Goal: Transaction & Acquisition: Purchase product/service

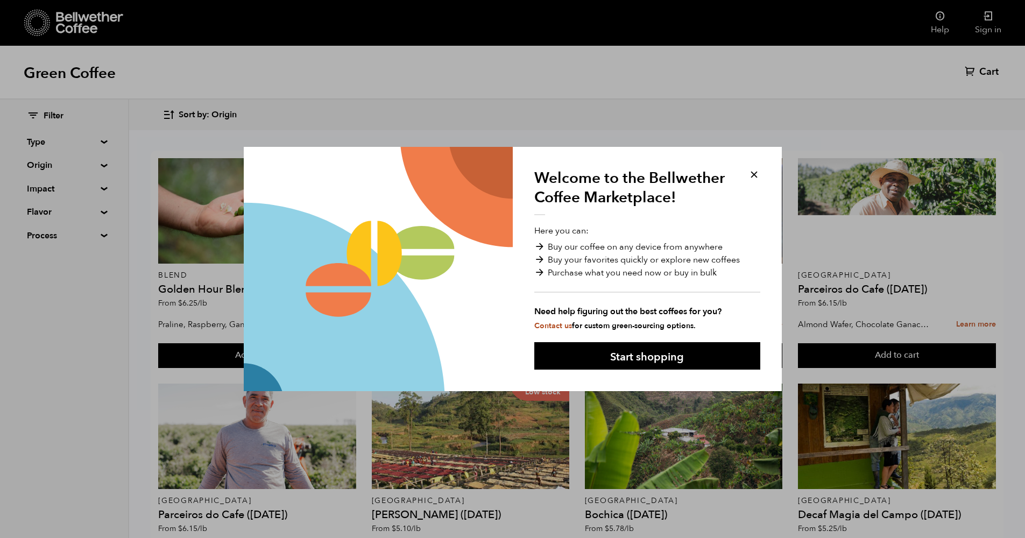
click at [753, 171] on button at bounding box center [754, 174] width 12 height 12
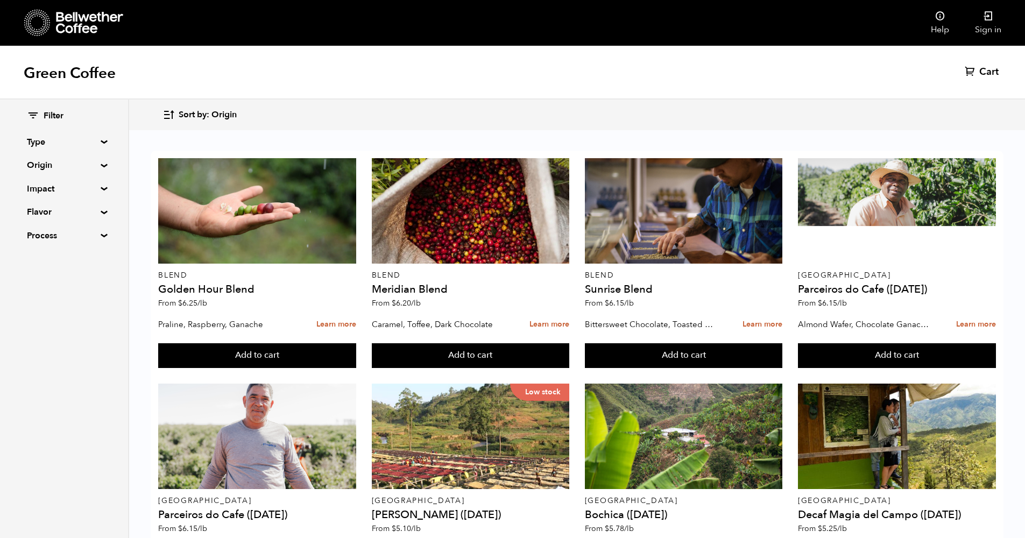
click at [80, 147] on summary "Type" at bounding box center [64, 142] width 74 height 13
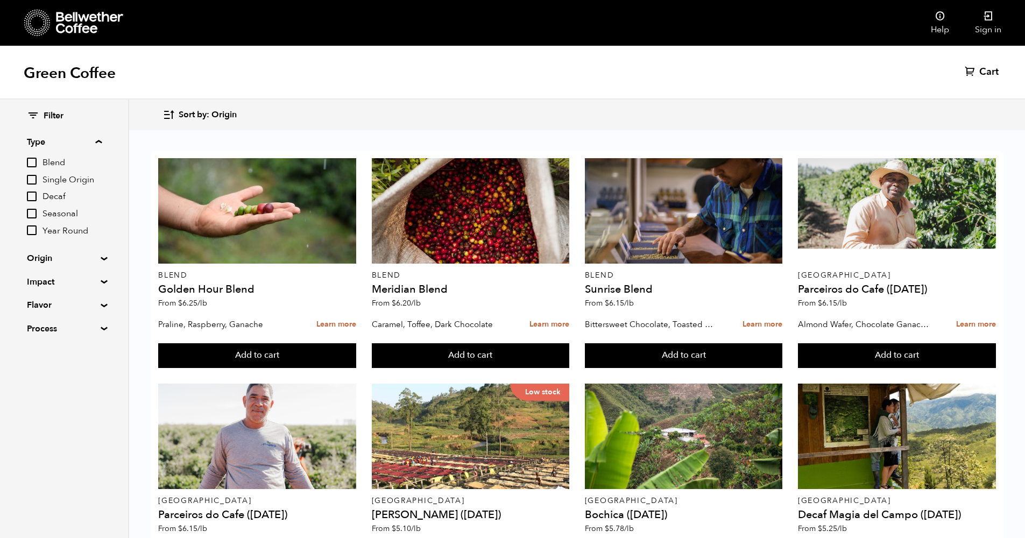
click at [33, 192] on input "Decaf" at bounding box center [32, 197] width 10 height 10
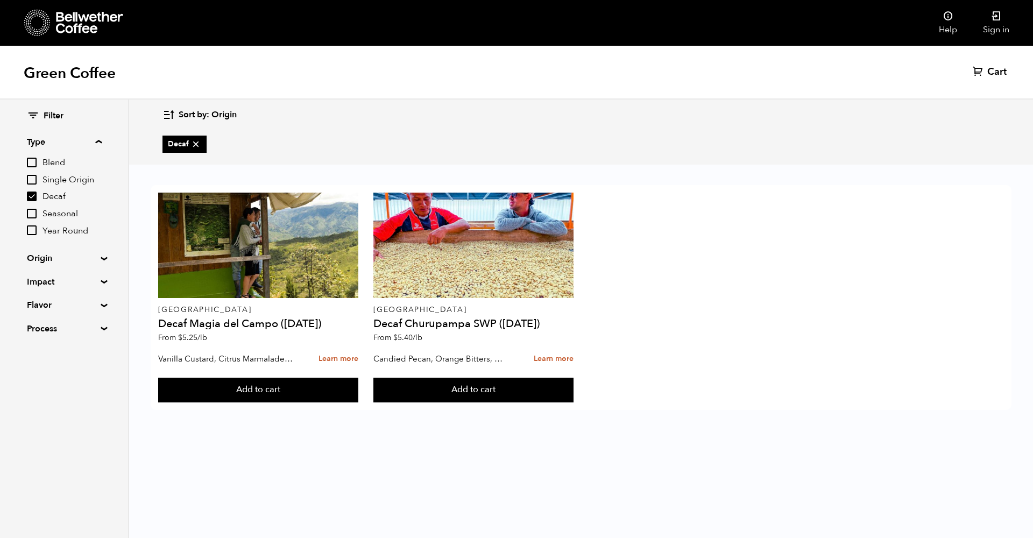
click at [199, 146] on icon at bounding box center [195, 144] width 11 height 11
checkbox input "false"
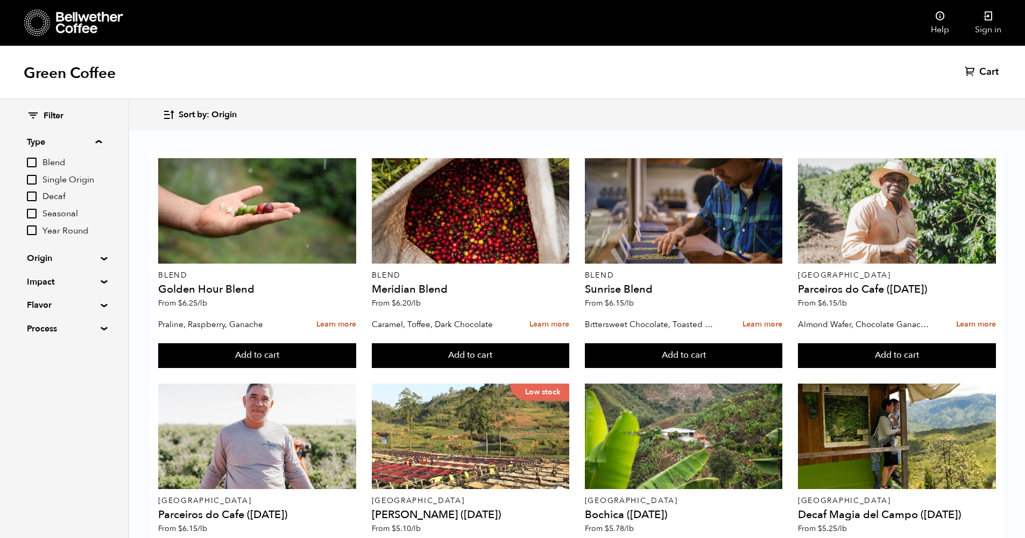
click at [232, 116] on span "Sort by: Origin" at bounding box center [208, 115] width 58 height 12
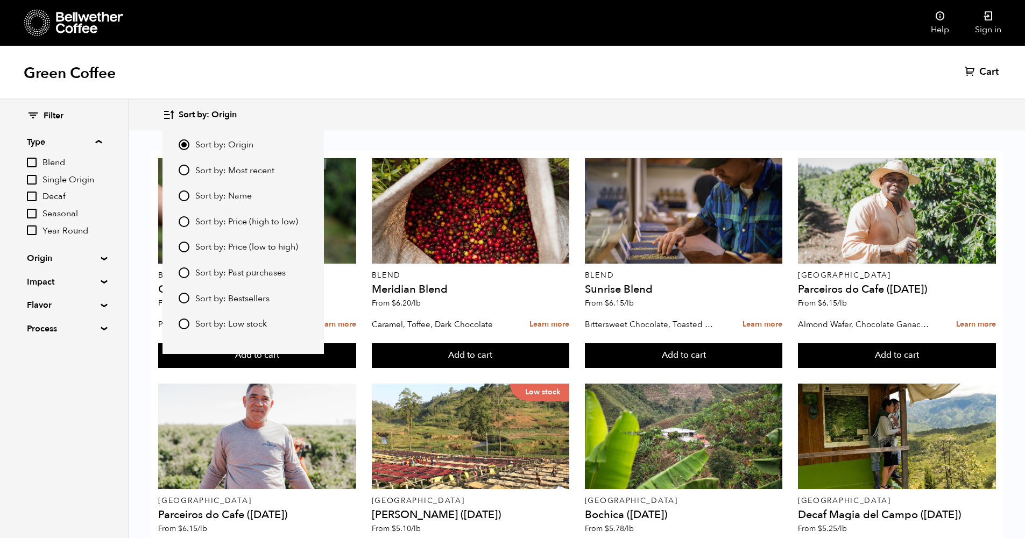
click at [187, 244] on input "Sort by: Price (low to high)" at bounding box center [184, 247] width 11 height 11
radio input "true"
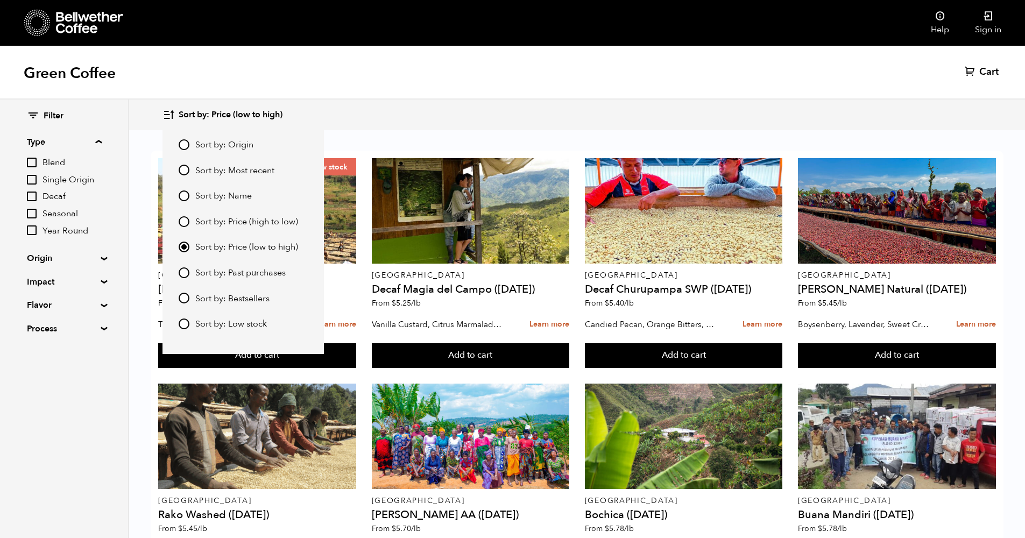
click at [663, 93] on div "Green Coffee Cart (0)" at bounding box center [512, 73] width 1025 height 54
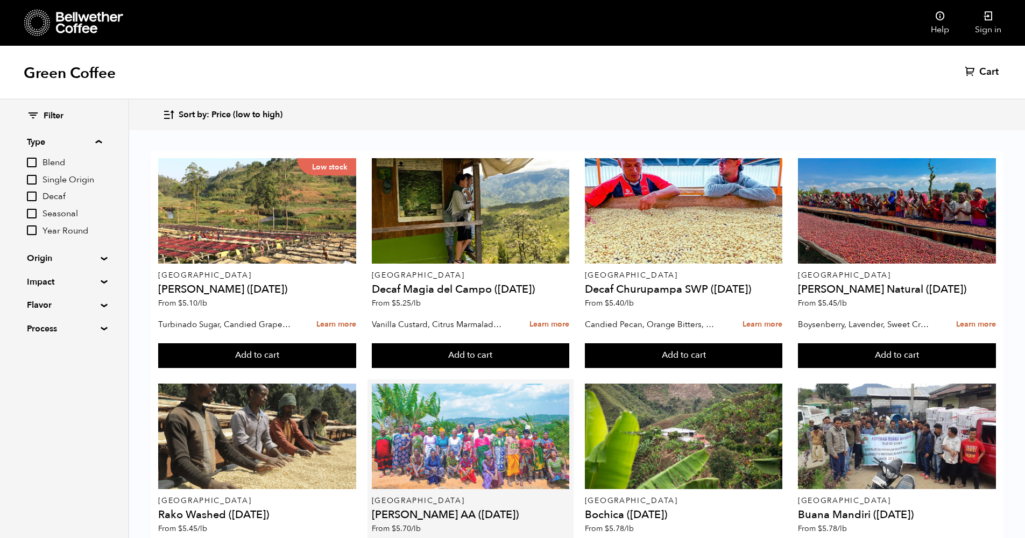
scroll to position [8, 0]
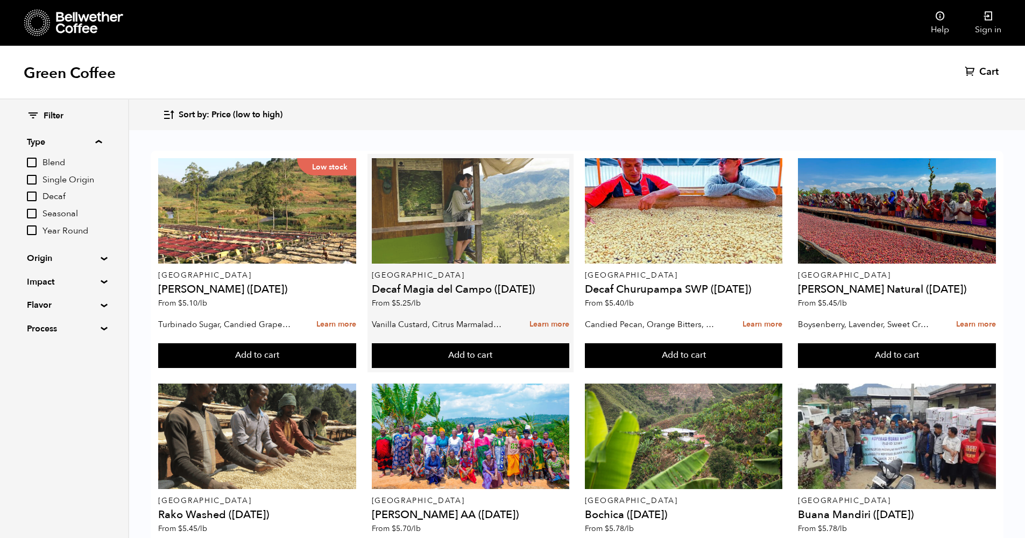
click at [460, 225] on div at bounding box center [471, 210] width 198 height 105
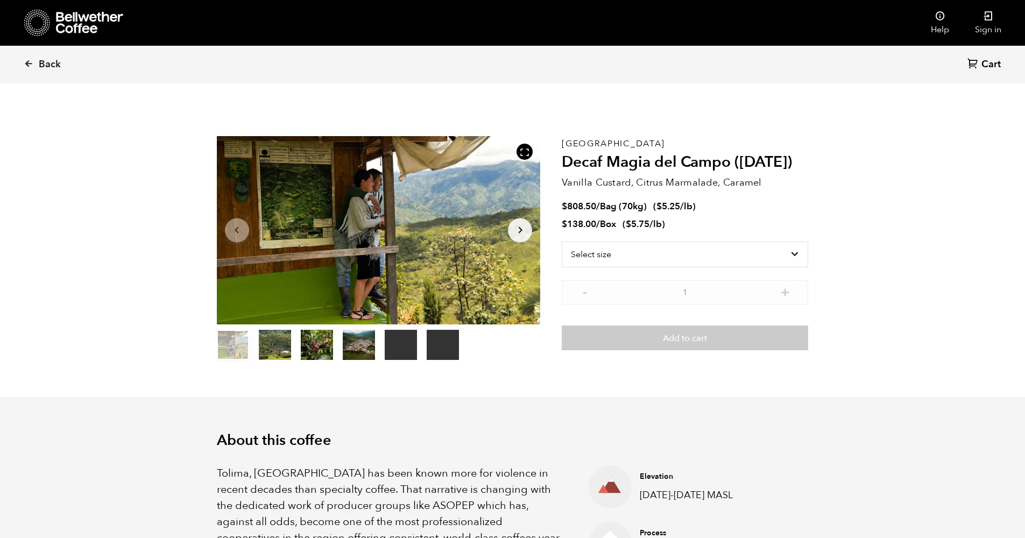
scroll to position [468, 573]
select select "bag"
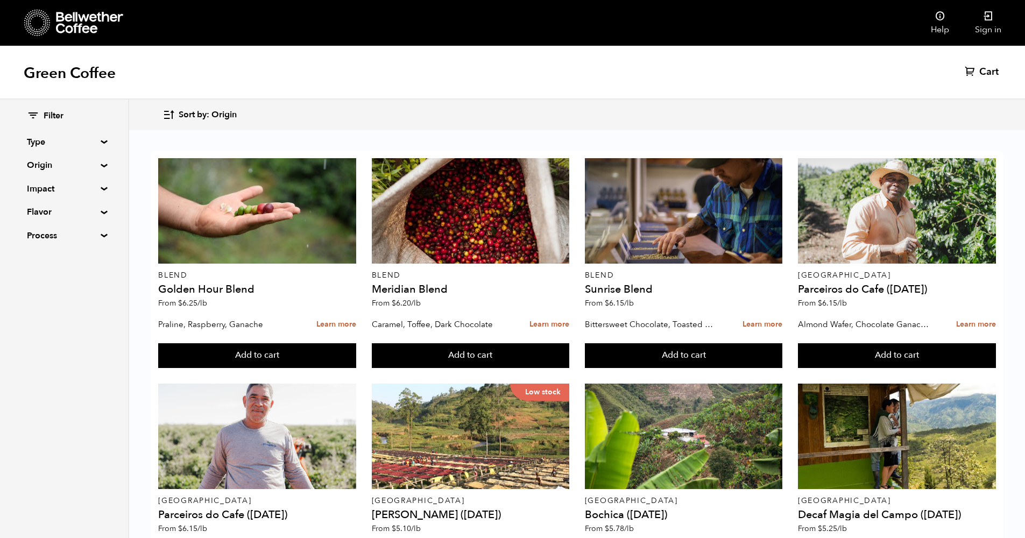
click at [41, 147] on summary "Type" at bounding box center [64, 142] width 74 height 13
click at [31, 193] on input "Decaf" at bounding box center [32, 197] width 10 height 10
checkbox input "true"
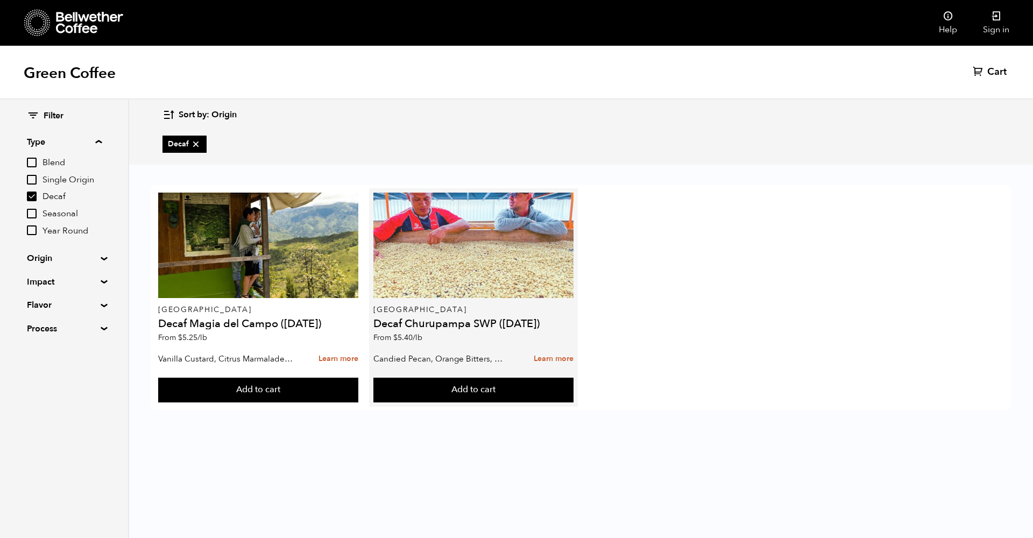
click at [491, 269] on div at bounding box center [473, 245] width 200 height 105
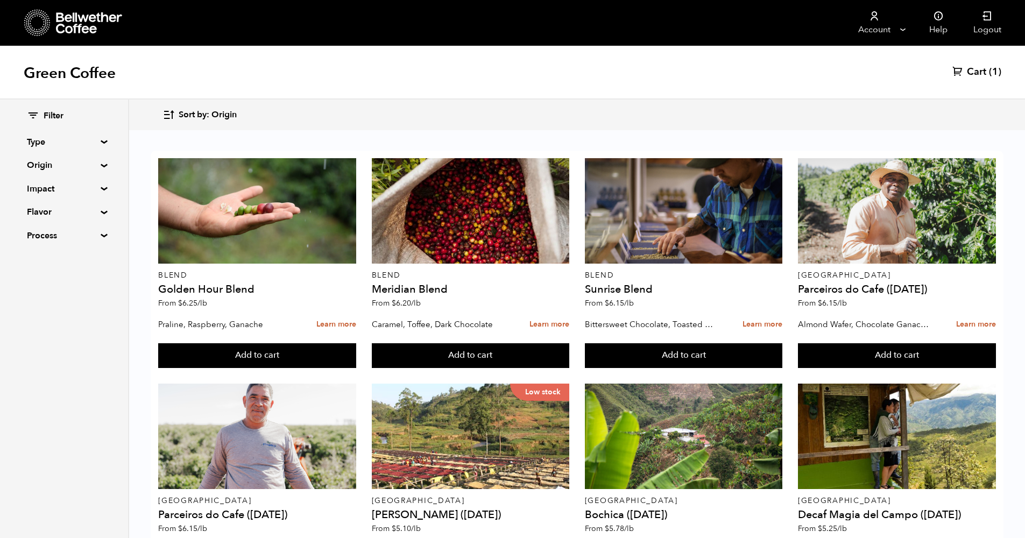
click at [90, 141] on summary "Type" at bounding box center [64, 142] width 74 height 13
click at [60, 195] on span "Decaf" at bounding box center [72, 197] width 59 height 12
click at [0, 0] on input "Decaf" at bounding box center [0, 0] width 0 height 0
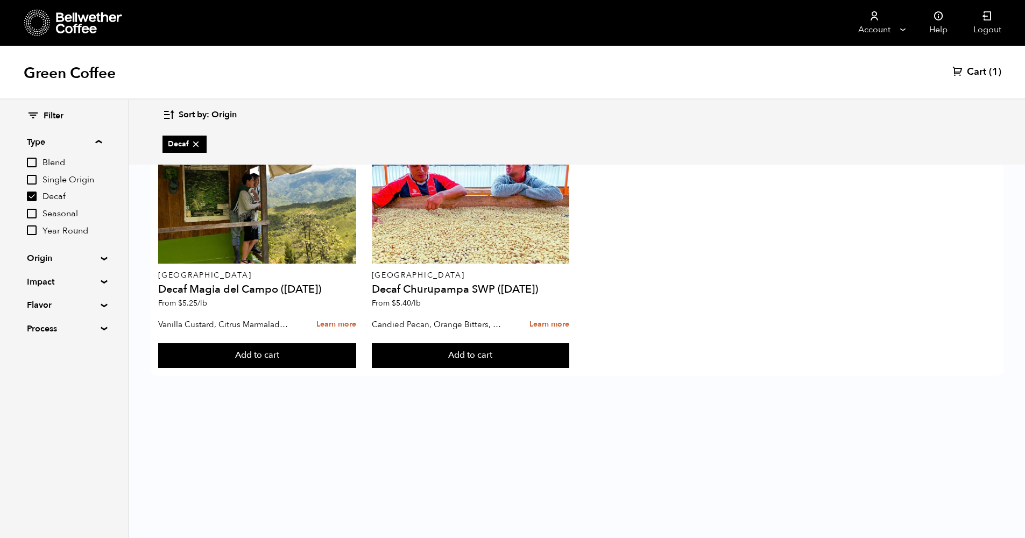
checkbox input "true"
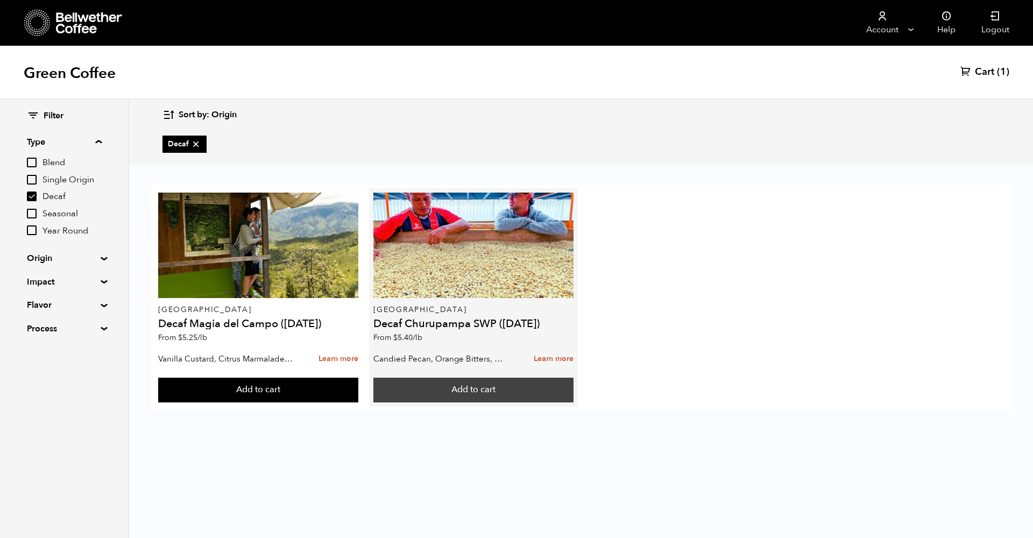
click at [504, 390] on button "Add to cart" at bounding box center [473, 390] width 200 height 25
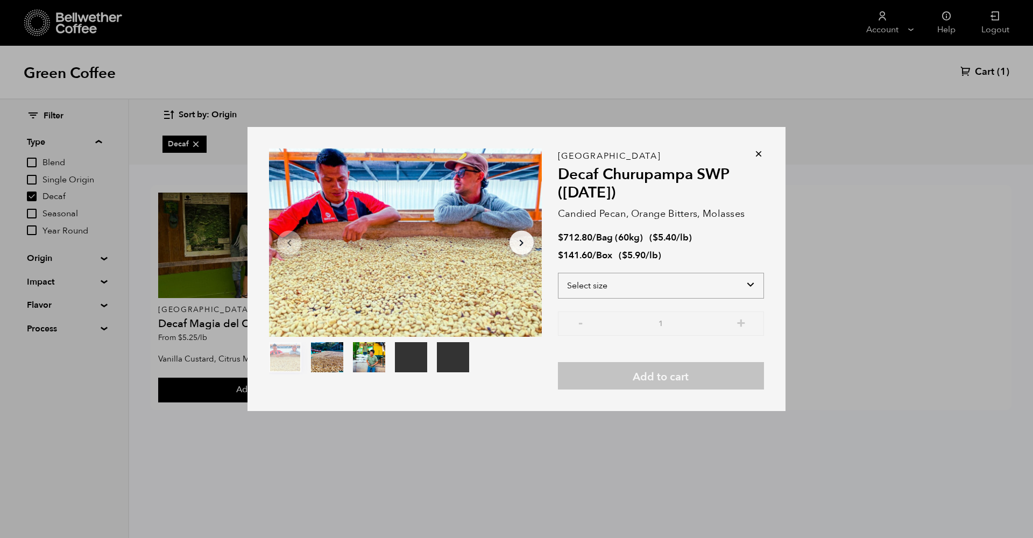
select select "box"
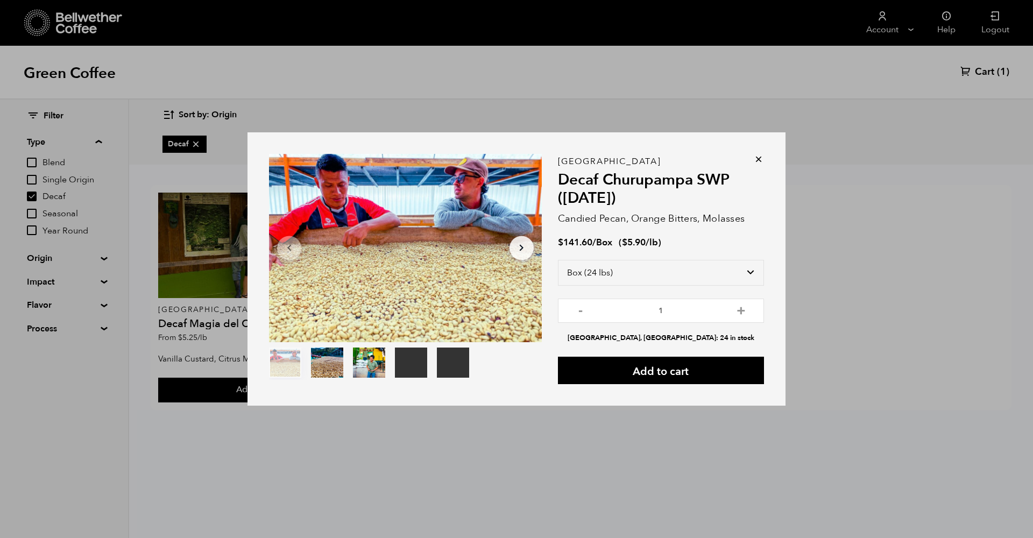
click at [877, 316] on div "Your browser does not support the video tag. Your browser does not support the …" at bounding box center [516, 269] width 1033 height 538
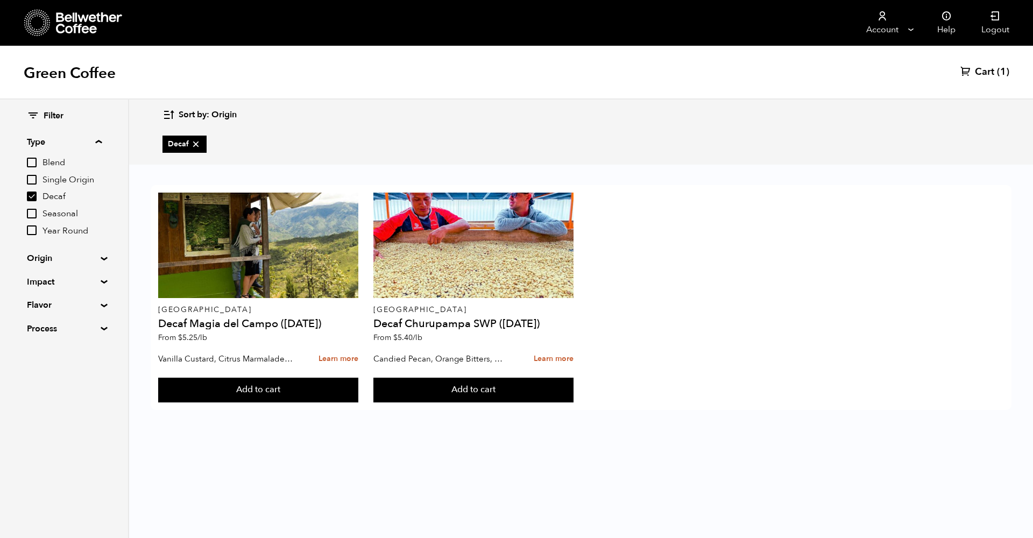
click at [974, 79] on div "Green Coffee Cart (1)" at bounding box center [516, 73] width 1033 height 54
click at [980, 67] on span "Cart" at bounding box center [984, 72] width 19 height 13
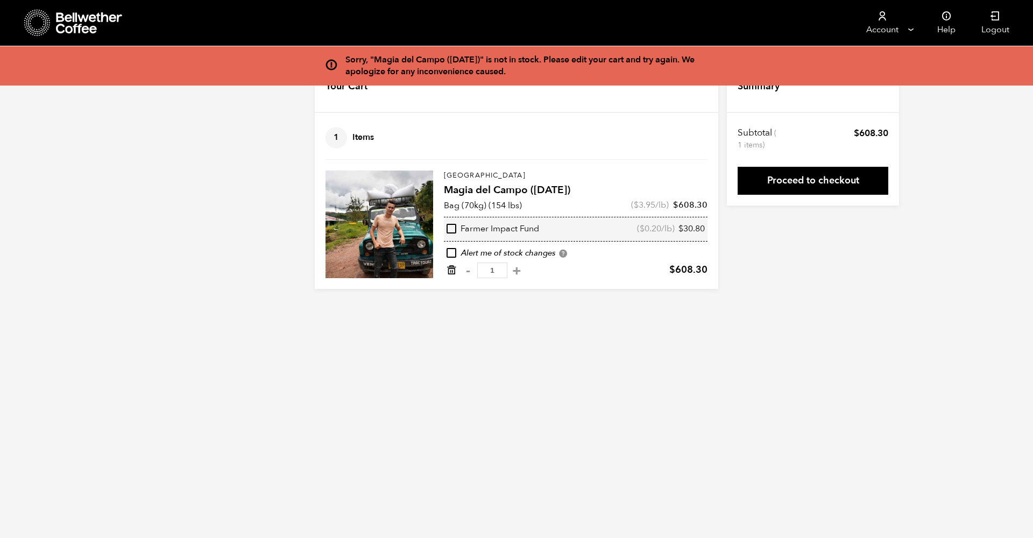
click at [456, 273] on icon "Remove from cart" at bounding box center [451, 270] width 11 height 11
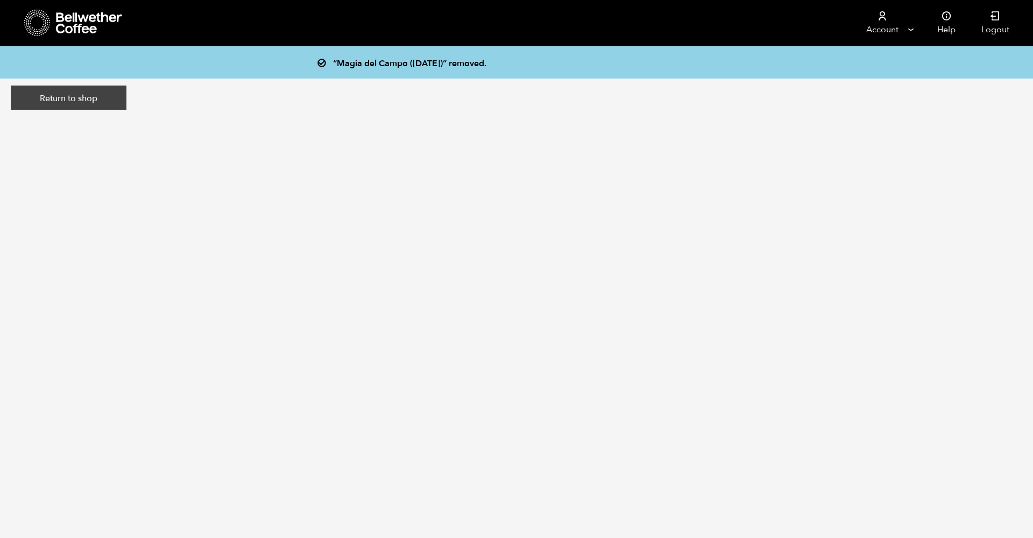
click at [62, 101] on link "Return to shop" at bounding box center [69, 98] width 116 height 25
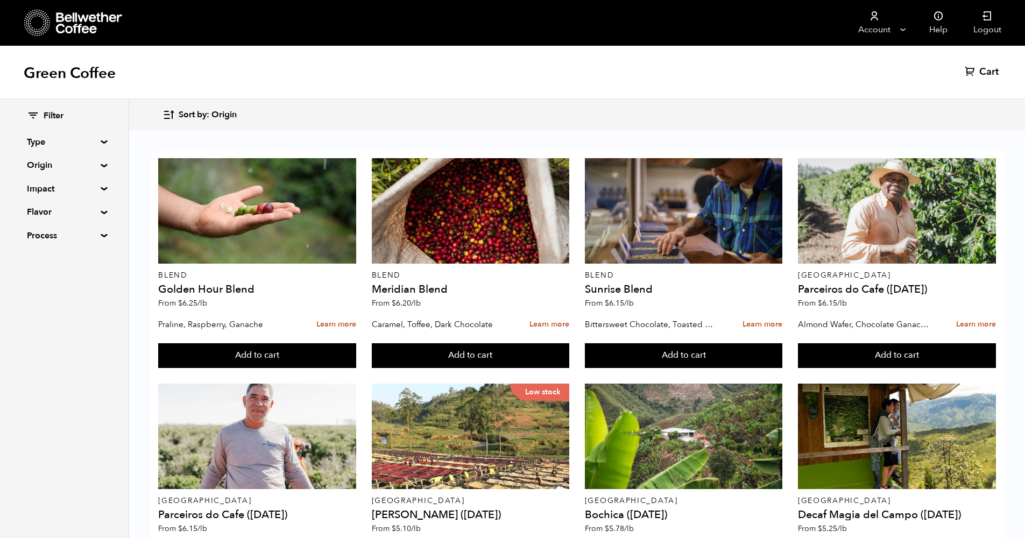
click at [49, 142] on summary "Type" at bounding box center [64, 142] width 74 height 13
click at [51, 198] on span "Decaf" at bounding box center [72, 197] width 59 height 12
click at [0, 0] on input "Decaf" at bounding box center [0, 0] width 0 height 0
checkbox input "true"
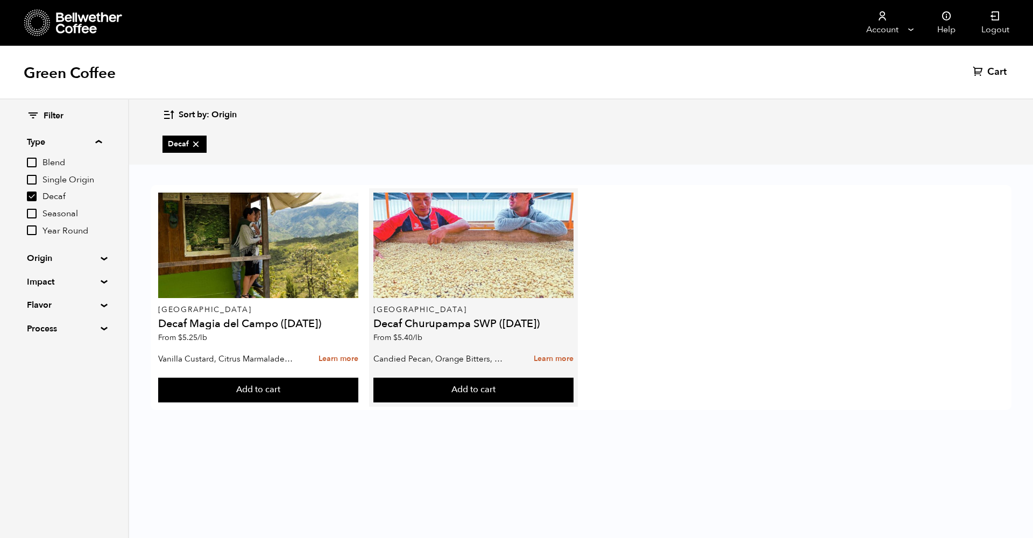
click at [511, 274] on div at bounding box center [473, 245] width 200 height 105
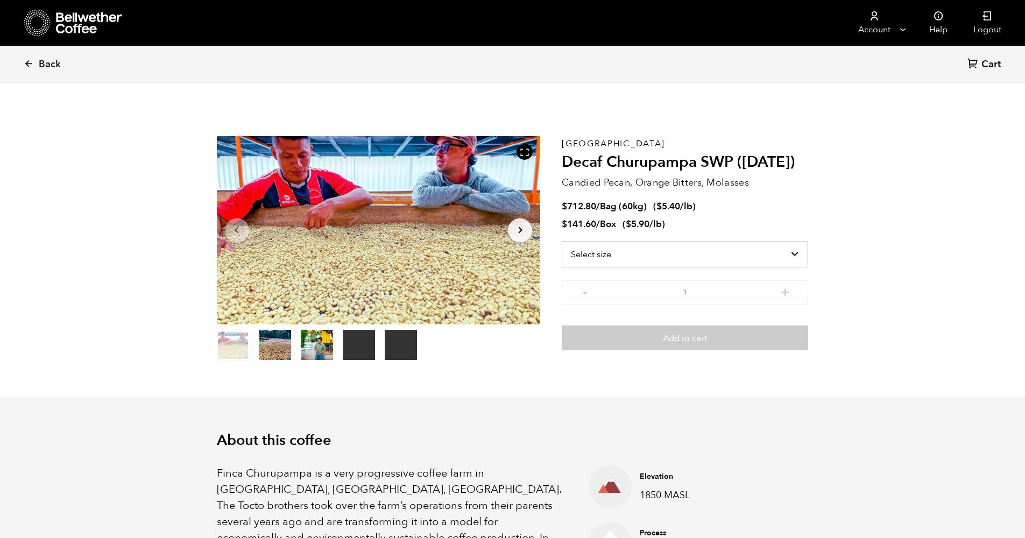
scroll to position [468, 573]
select select "box"
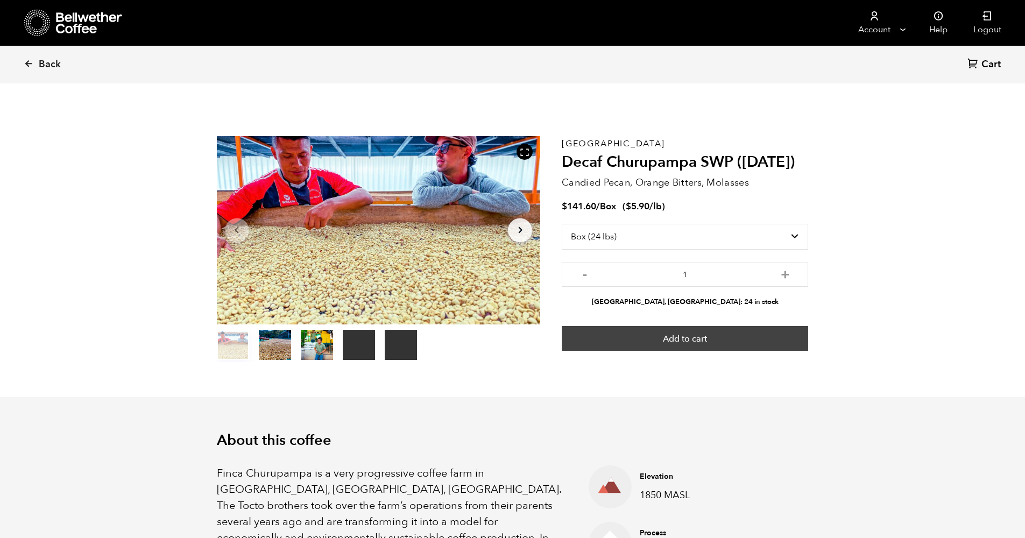
click at [722, 339] on button "Add to cart" at bounding box center [685, 338] width 246 height 25
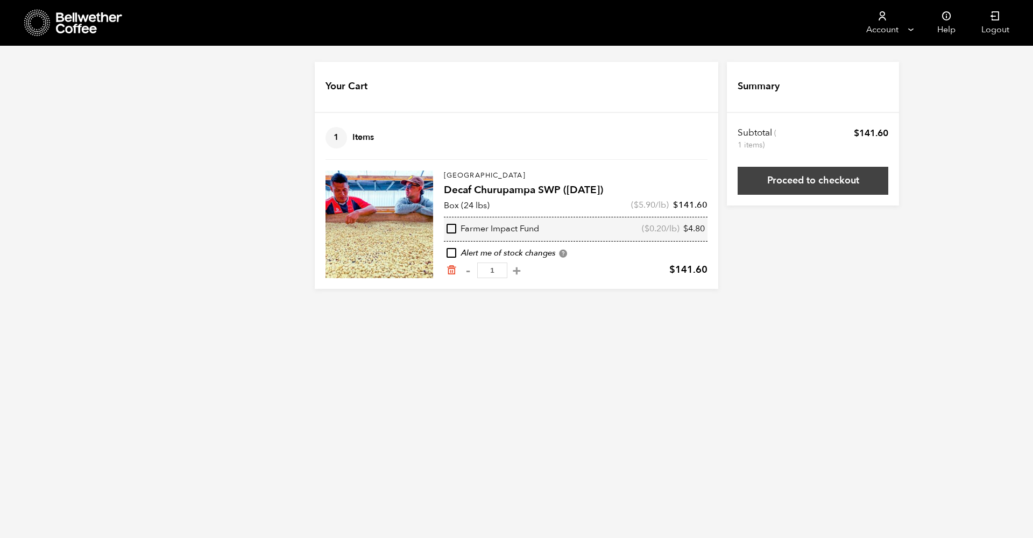
click at [843, 181] on link "Proceed to checkout" at bounding box center [813, 181] width 151 height 28
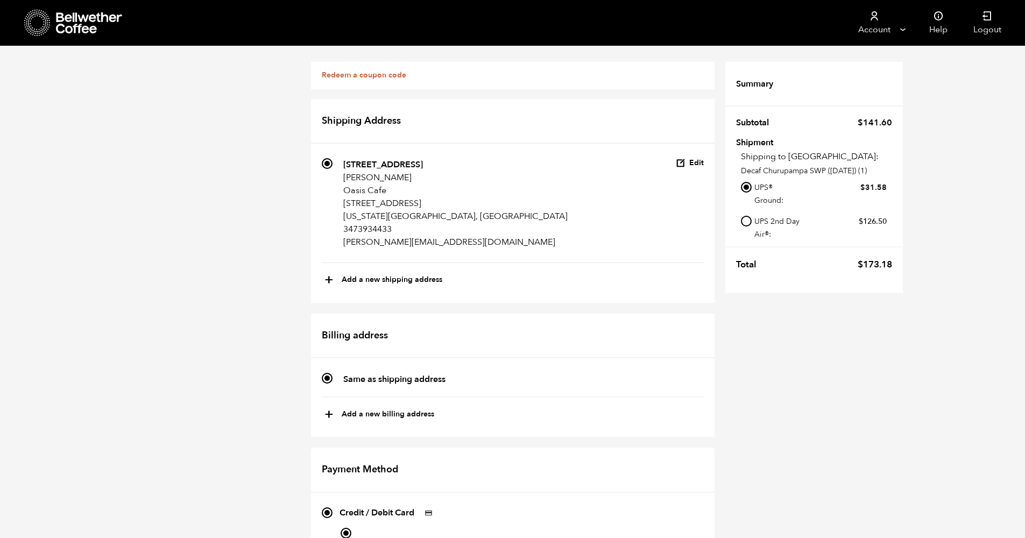
scroll to position [328, 0]
